Goal: Task Accomplishment & Management: Use online tool/utility

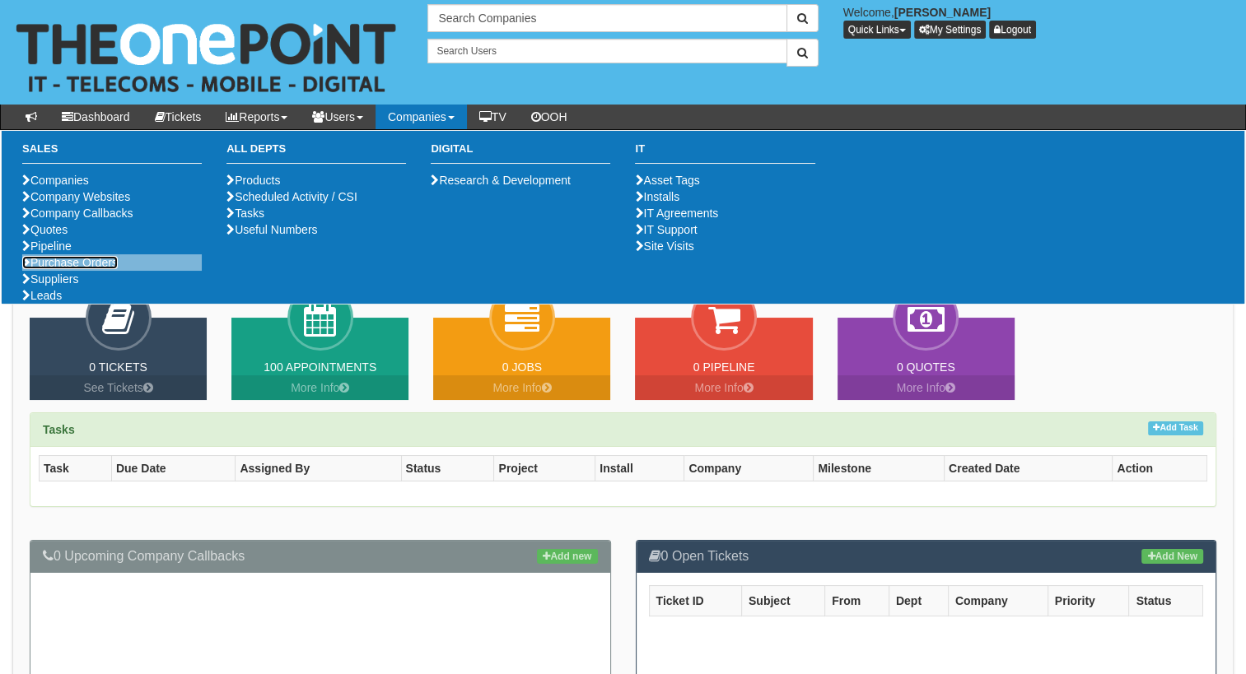
click at [77, 269] on link "Purchase Orders" at bounding box center [70, 262] width 96 height 13
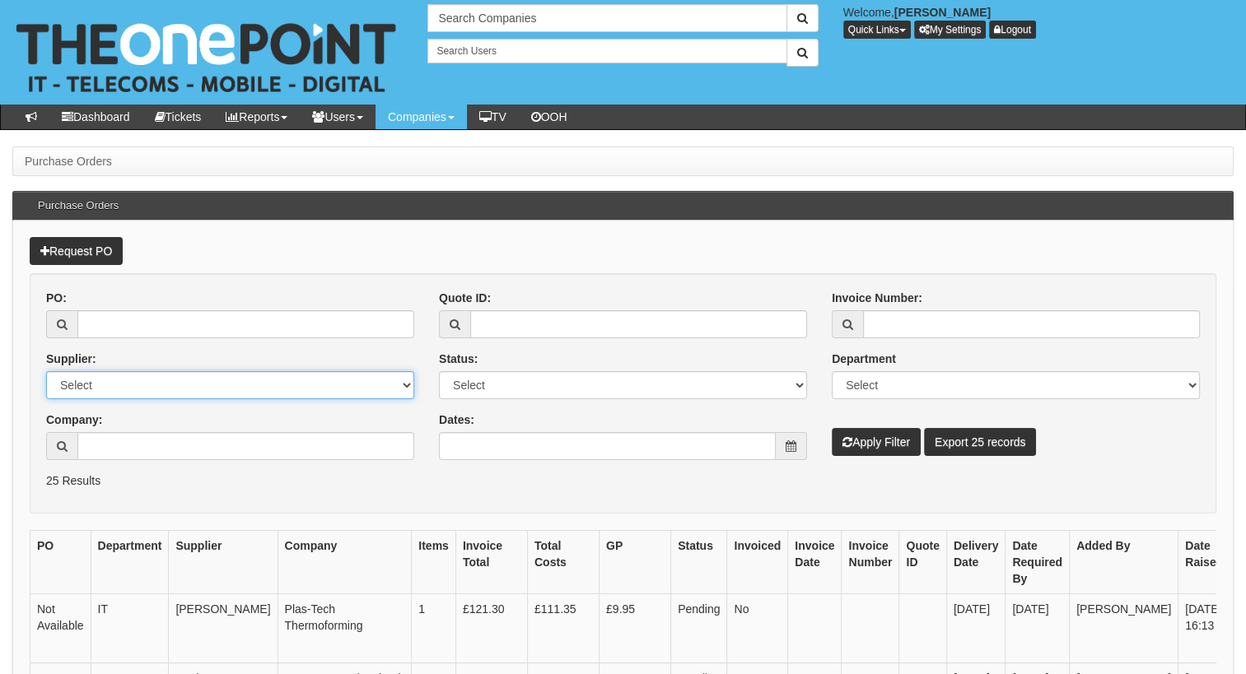
click at [98, 384] on select "Select 123 [DOMAIN_NAME] 1Password 3 4Gon [PERSON_NAME] Electric Ltd Abzorb Acc…" at bounding box center [230, 385] width 368 height 28
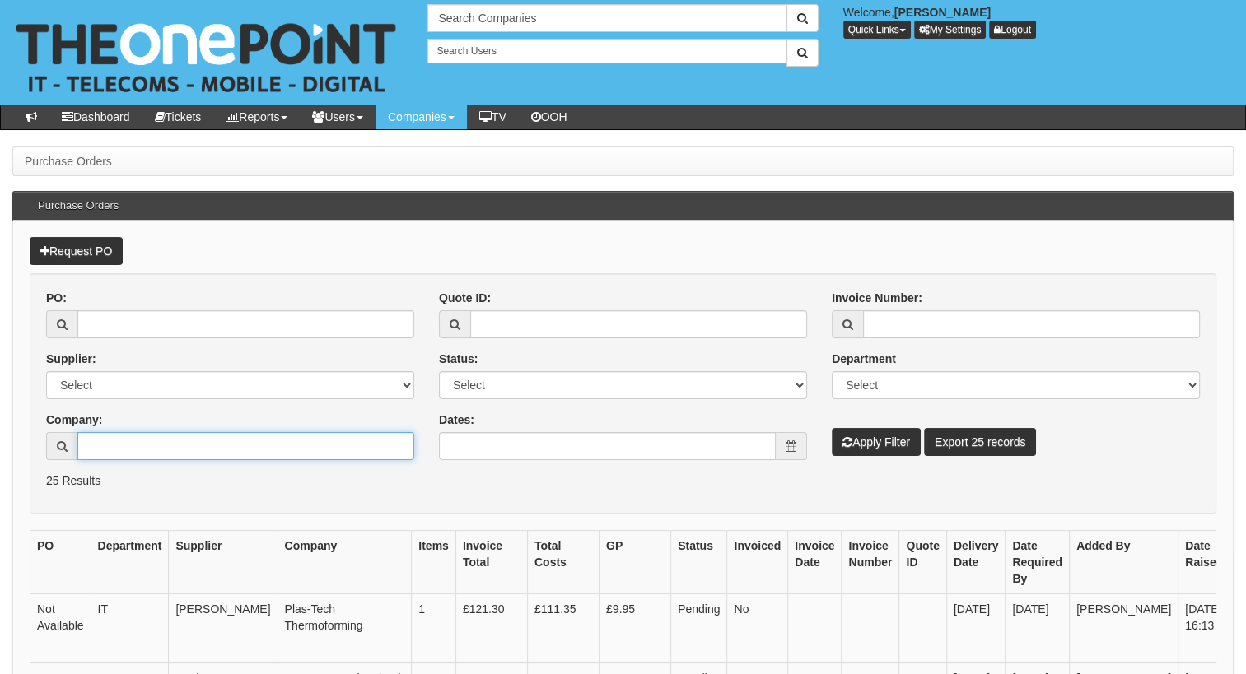
click at [135, 445] on input "Company:" at bounding box center [245, 446] width 337 height 28
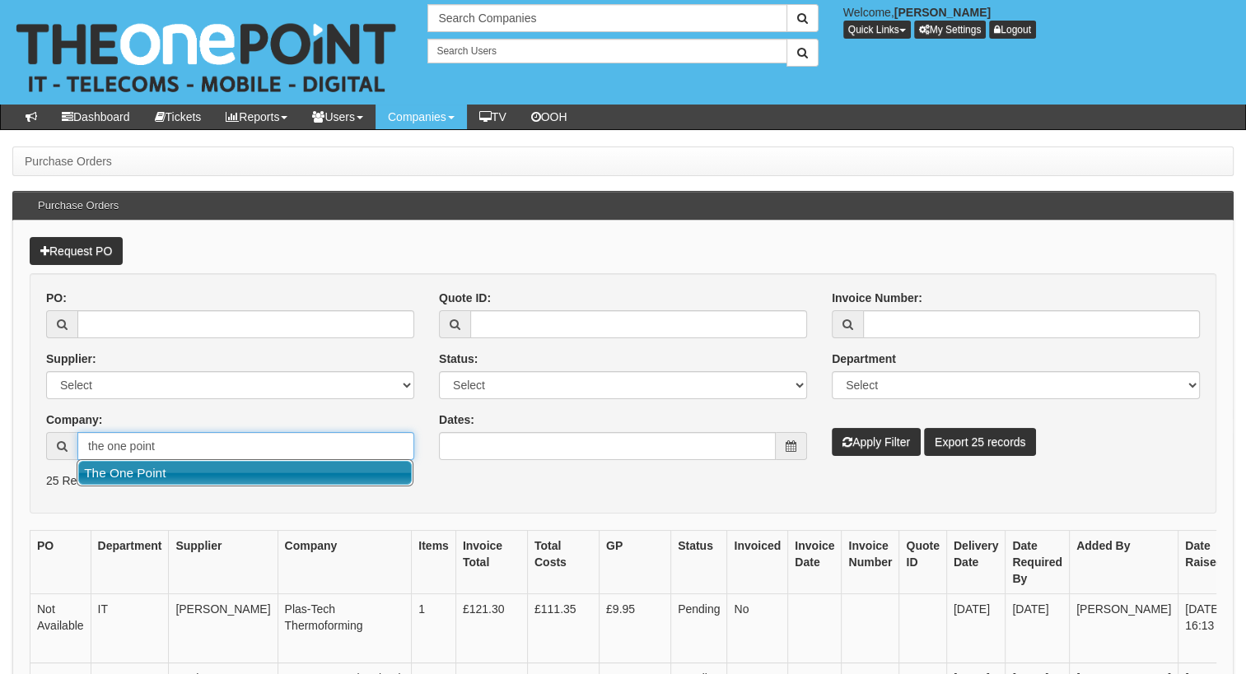
click at [137, 478] on link "The One Point" at bounding box center [244, 473] width 333 height 24
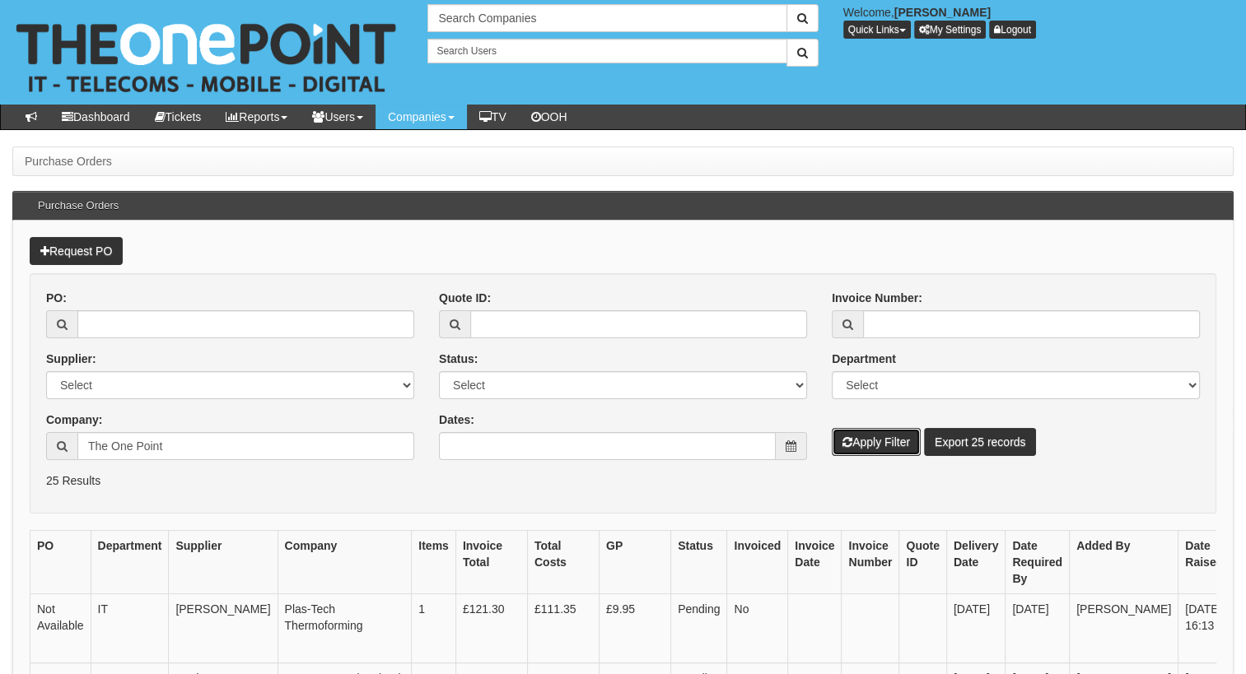
click at [873, 450] on button "Apply Filter" at bounding box center [876, 442] width 89 height 28
click at [869, 431] on button "Apply Filter" at bounding box center [876, 442] width 89 height 28
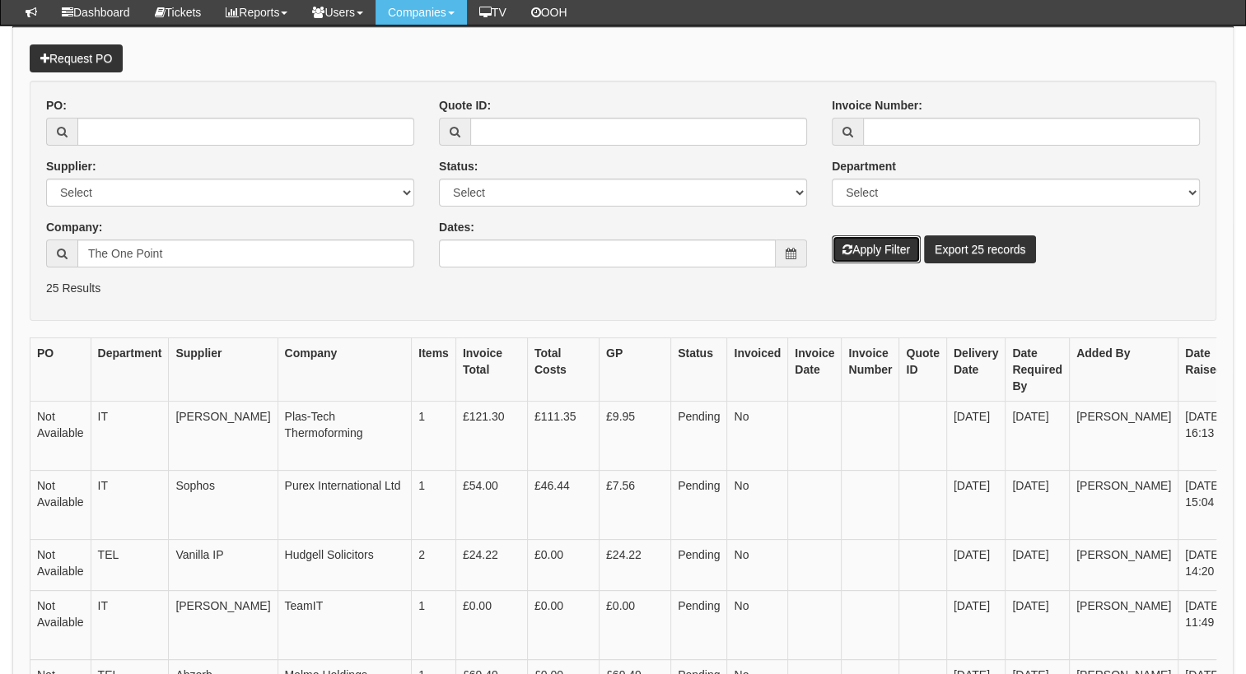
scroll to position [104, 0]
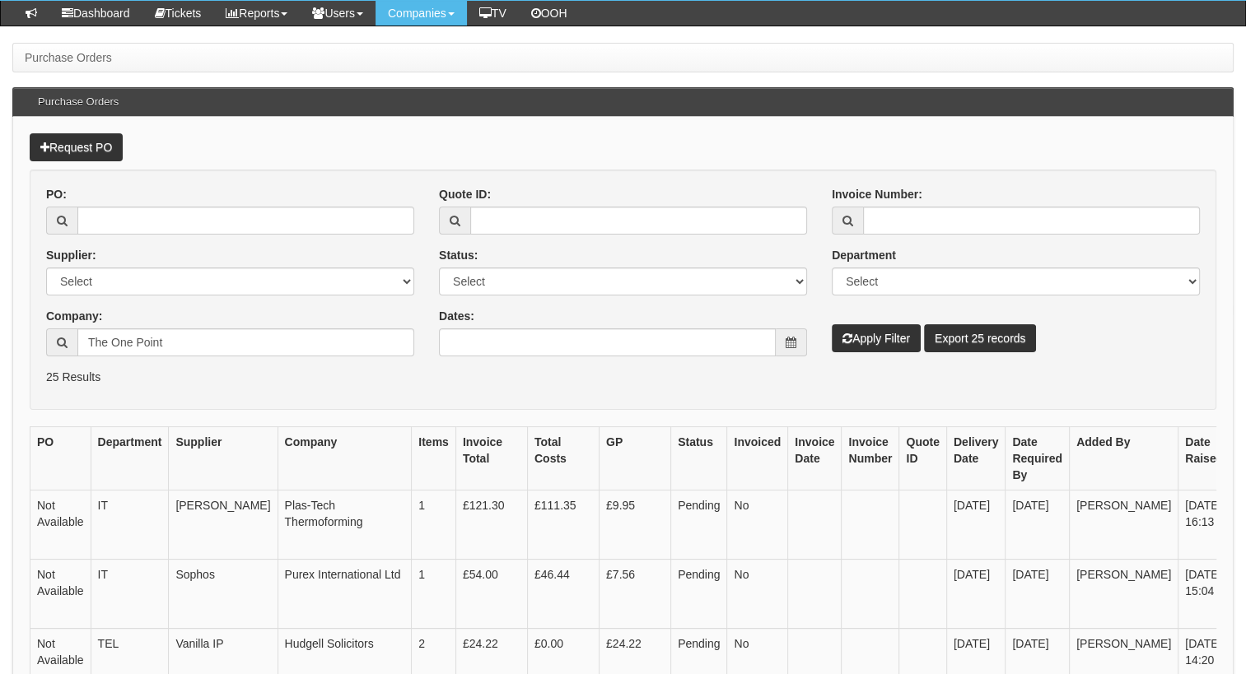
click at [181, 339] on input "The One Point" at bounding box center [245, 343] width 337 height 28
click at [840, 332] on button "Apply Filter" at bounding box center [876, 338] width 89 height 28
click at [228, 344] on input "The One Point" at bounding box center [245, 343] width 337 height 28
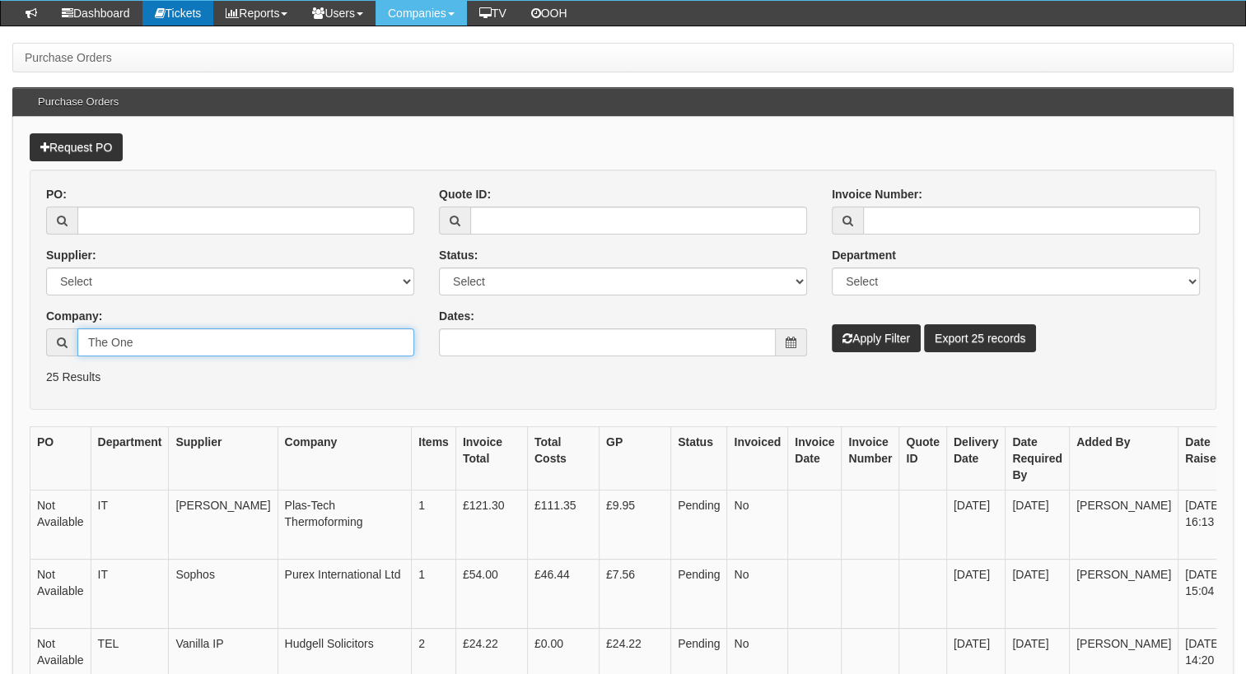
type input "The One"
